Goal: Navigation & Orientation: Understand site structure

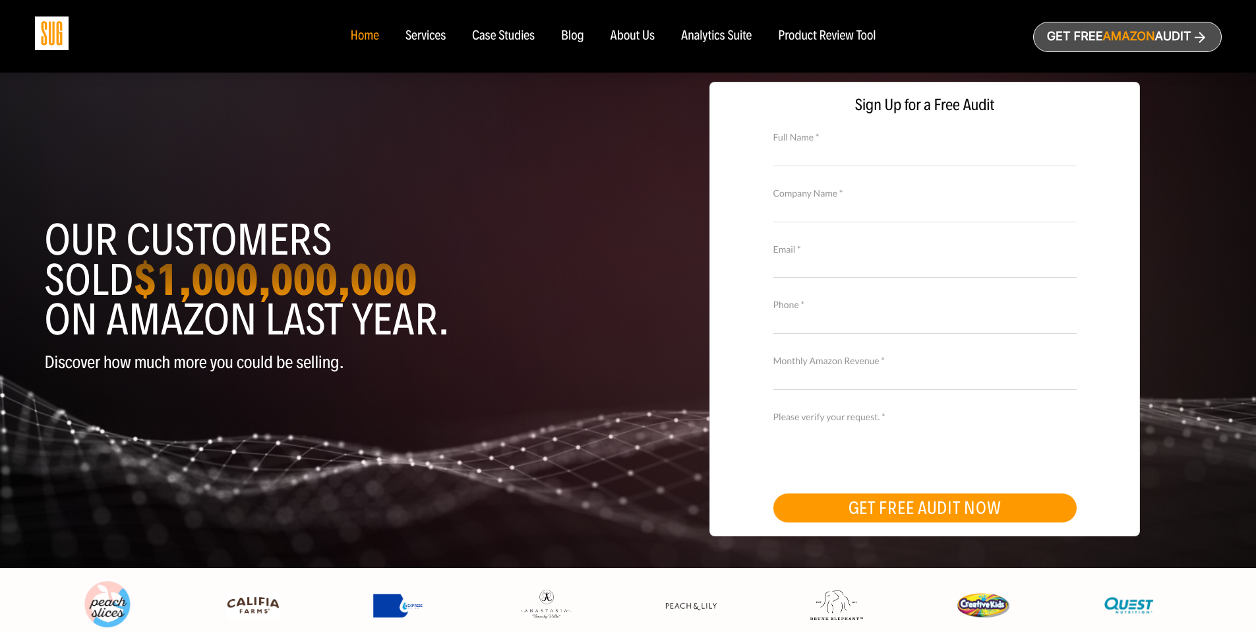
click at [501, 36] on div "Case Studies" at bounding box center [503, 36] width 63 height 15
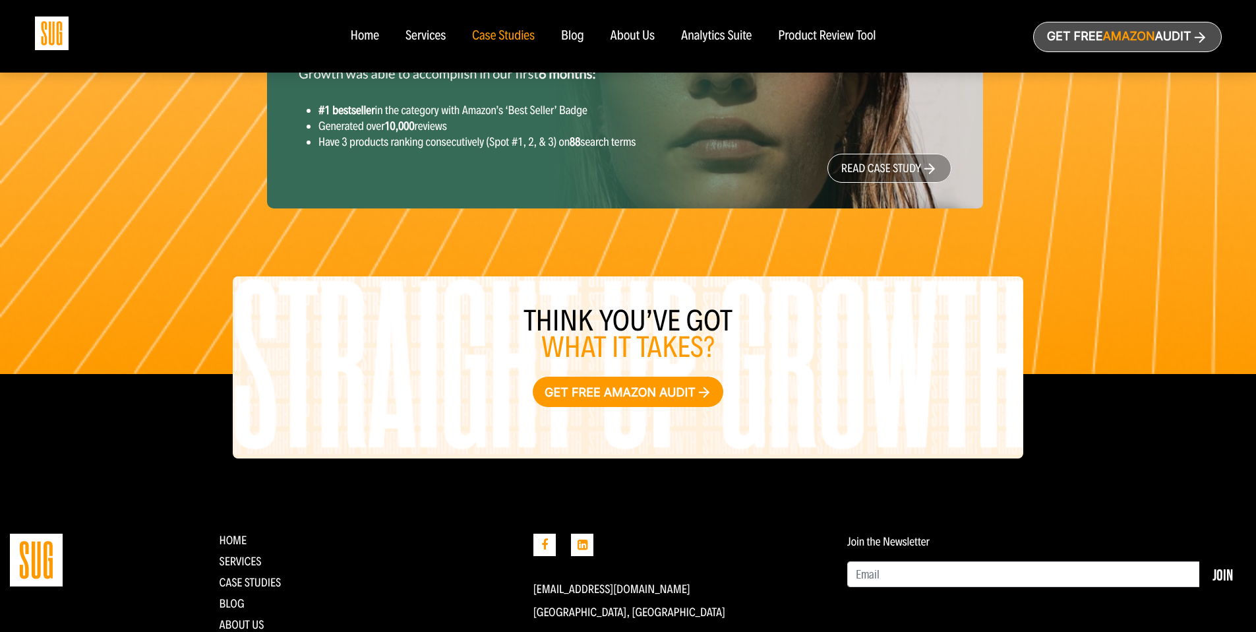
scroll to position [1678, 0]
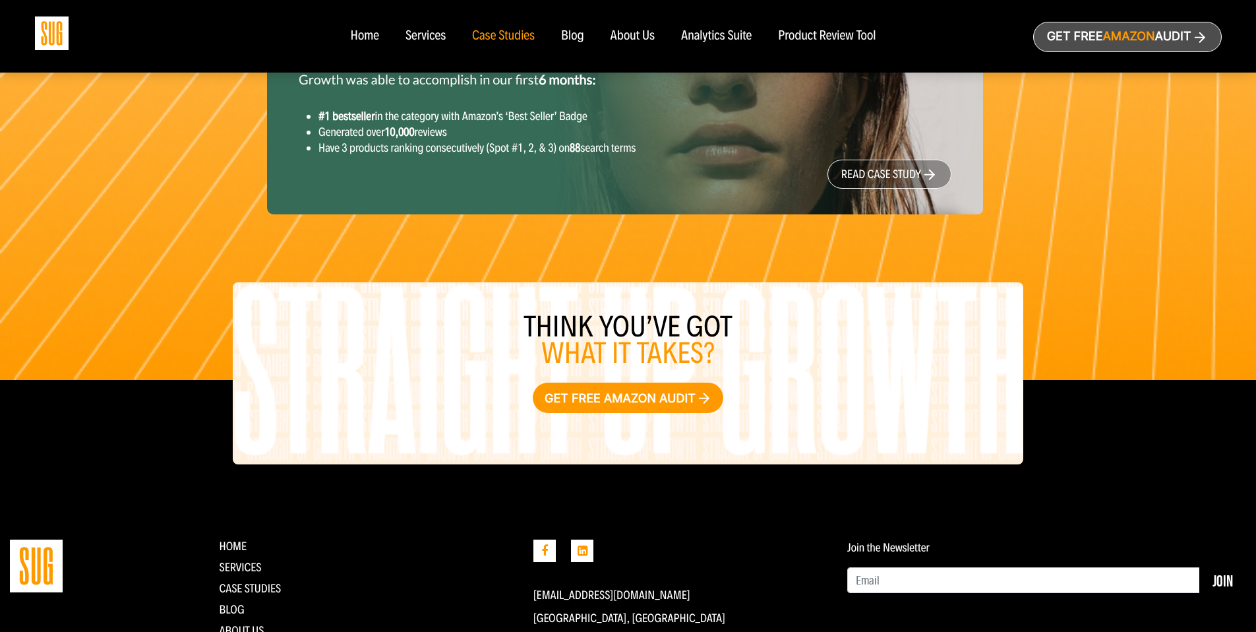
click at [634, 40] on div "About Us" at bounding box center [633, 36] width 45 height 15
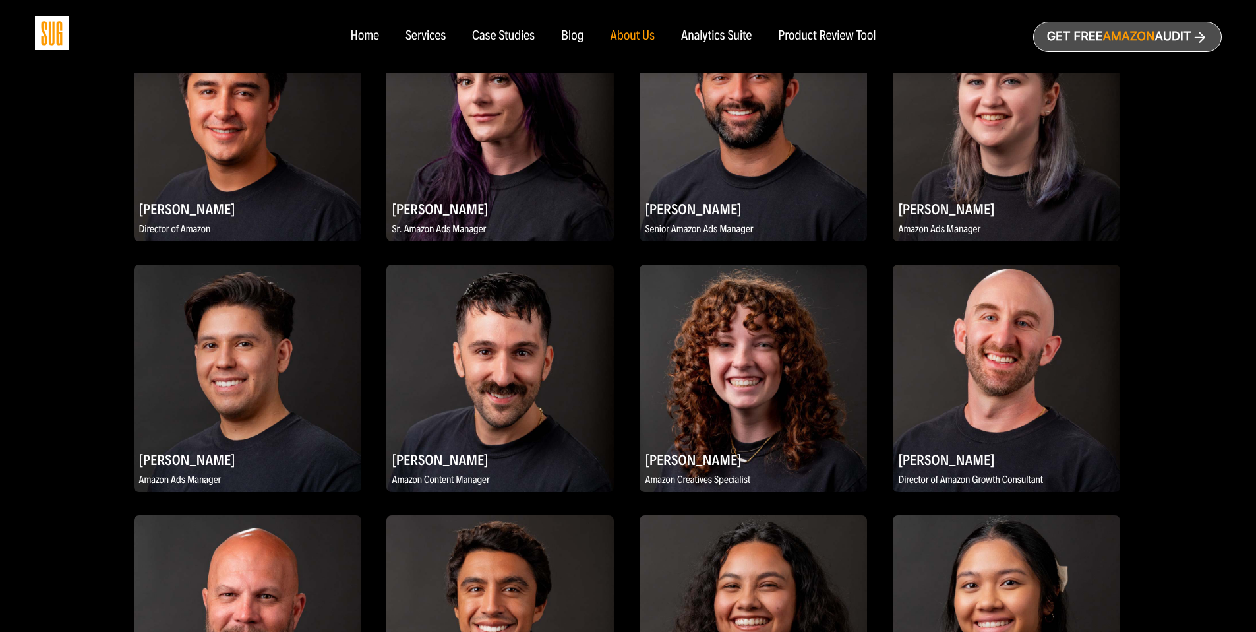
scroll to position [1292, 0]
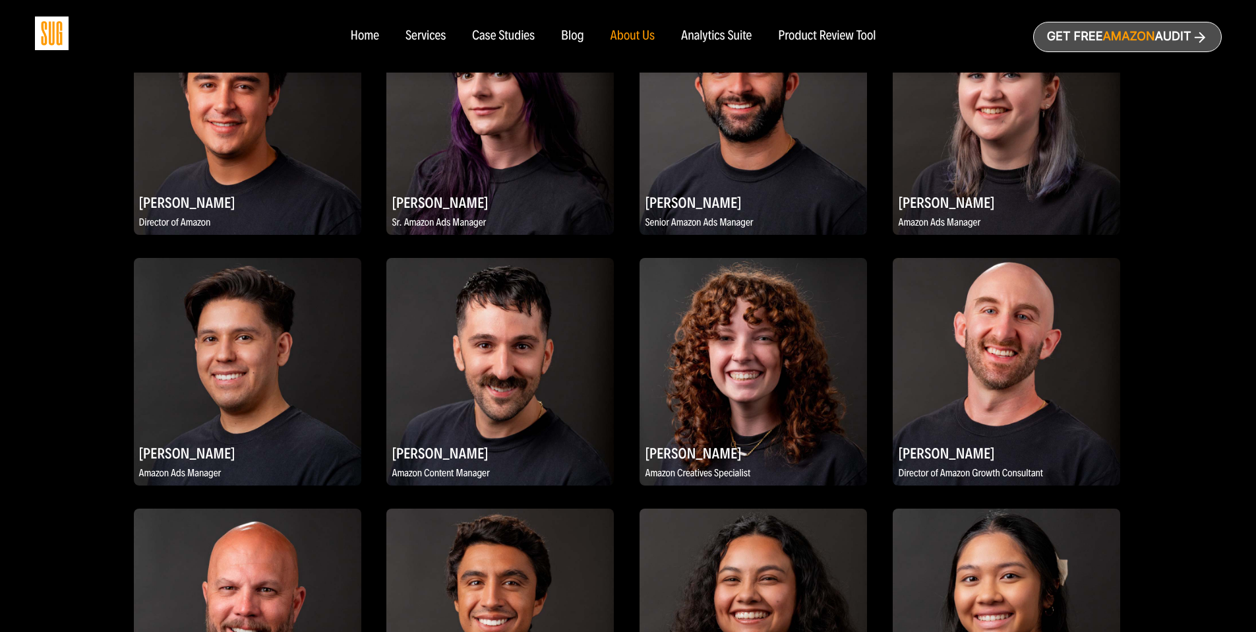
click at [421, 42] on div "Services" at bounding box center [426, 36] width 40 height 15
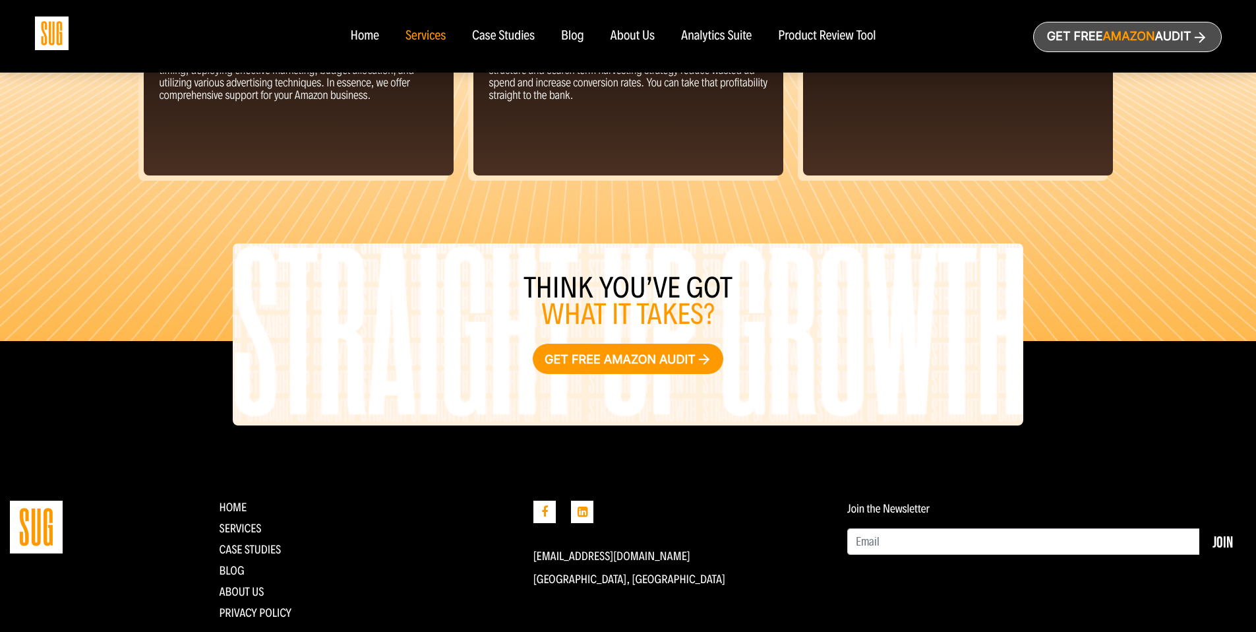
scroll to position [1434, 0]
